Goal: Transaction & Acquisition: Subscribe to service/newsletter

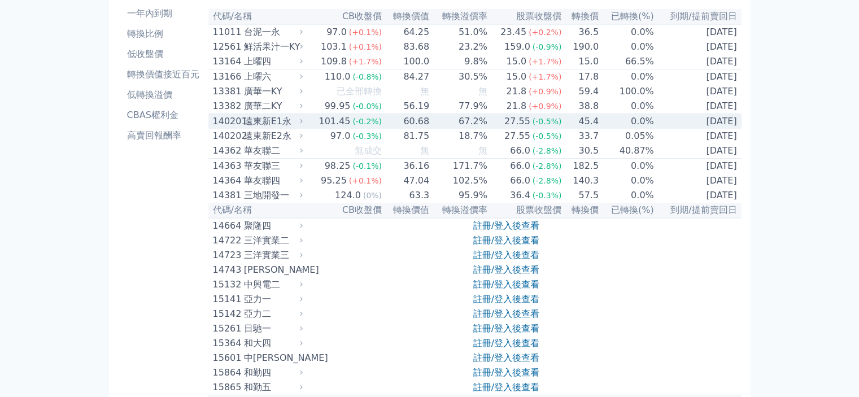
scroll to position [113, 0]
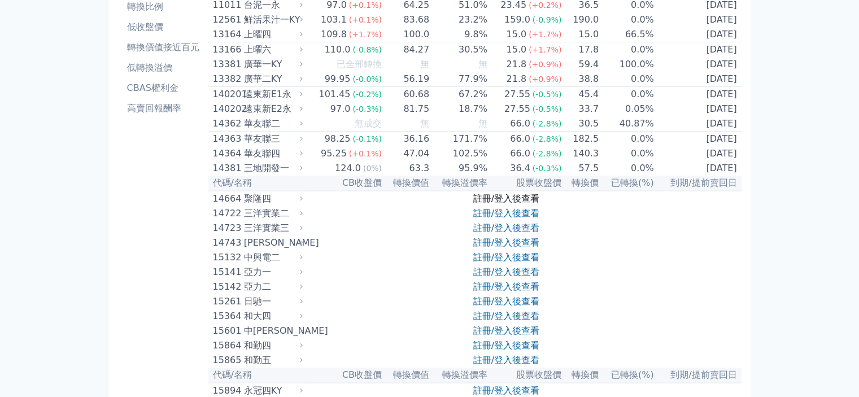
click at [488, 204] on link "註冊/登入後查看" at bounding box center [506, 198] width 66 height 11
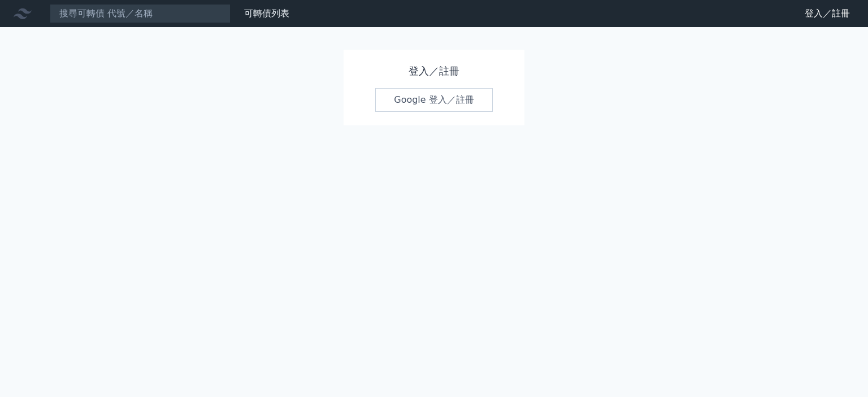
click at [412, 99] on link "Google 登入／註冊" at bounding box center [434, 100] width 118 height 24
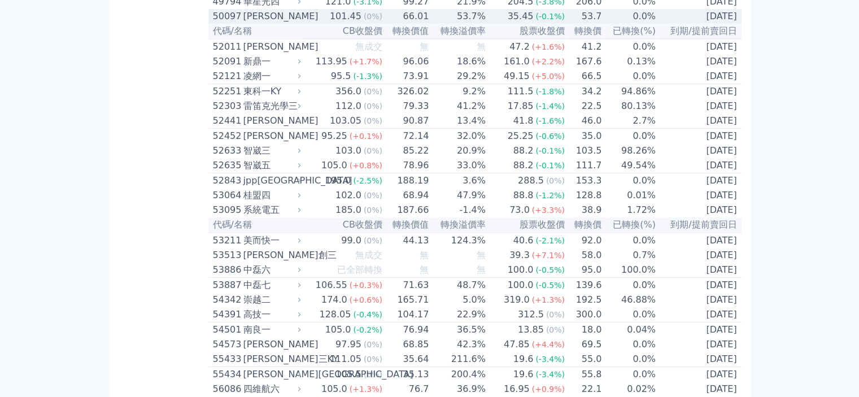
scroll to position [3616, 0]
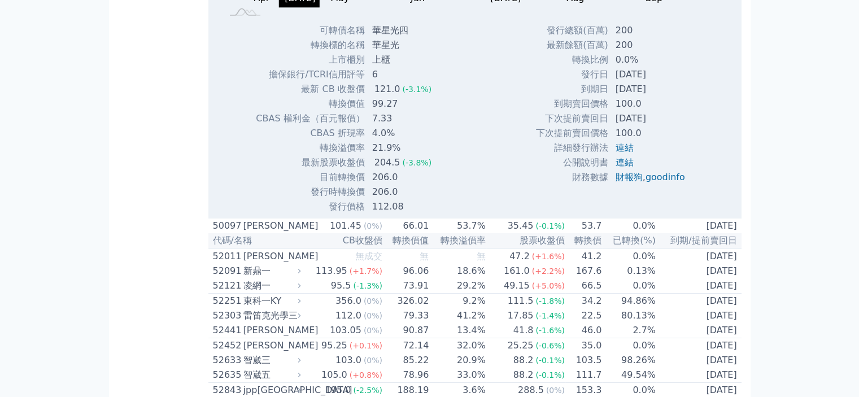
scroll to position [3785, 0]
